Goal: Find specific page/section: Find specific page/section

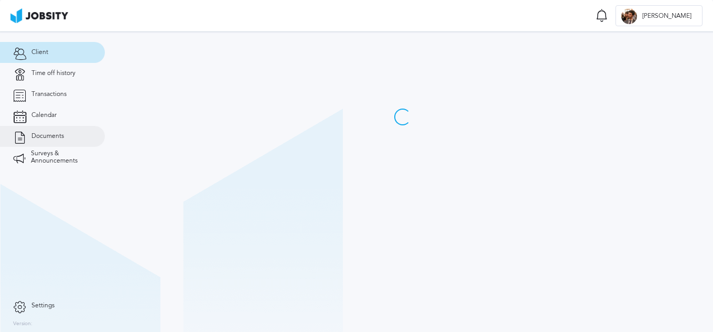
click at [40, 138] on span "Documents" at bounding box center [47, 136] width 32 height 7
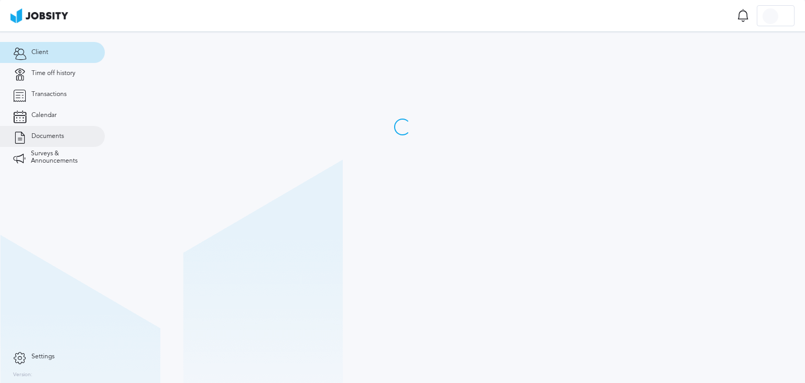
drag, startPoint x: 37, startPoint y: 138, endPoint x: 42, endPoint y: 136, distance: 6.0
click at [37, 138] on span "Documents" at bounding box center [47, 136] width 32 height 7
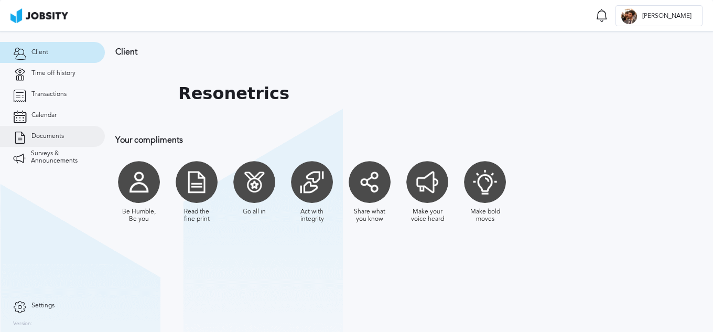
click at [45, 132] on link "Documents" at bounding box center [52, 136] width 105 height 21
